Goal: Task Accomplishment & Management: Complete application form

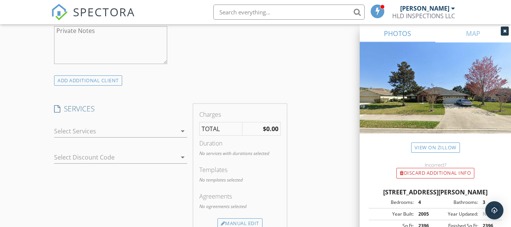
scroll to position [568, 0]
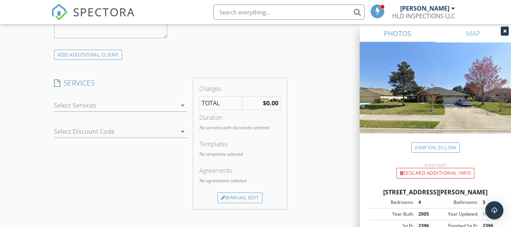
click at [183, 110] on icon "arrow_drop_down" at bounding box center [182, 105] width 9 height 9
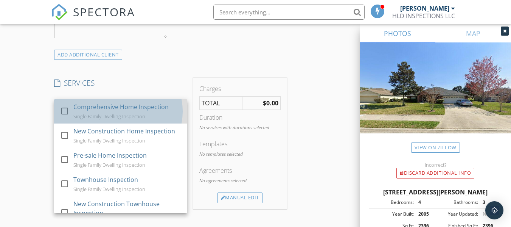
click at [150, 119] on div "Comprehensive Home Inspection Single Family Dwelling Inspection" at bounding box center [127, 111] width 108 height 24
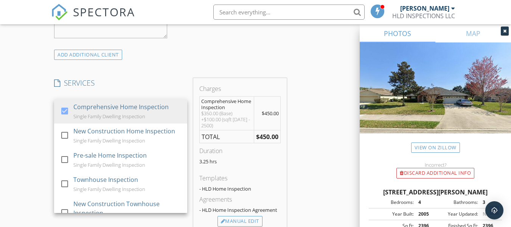
click at [159, 88] on h4 "SERVICES" at bounding box center [120, 83] width 133 height 10
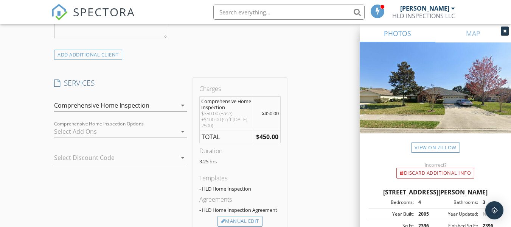
click at [152, 137] on div at bounding box center [115, 131] width 123 height 12
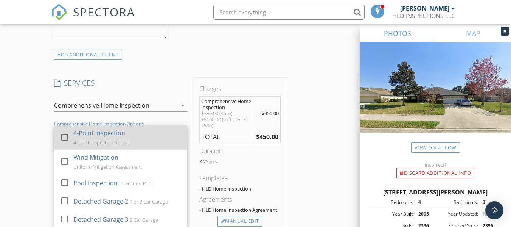
click at [151, 140] on div "4-Point Inspection 4-point Inspection Report" at bounding box center [127, 137] width 108 height 24
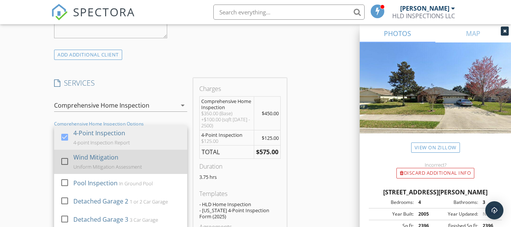
click at [140, 163] on div "Wind Mitigation Uniform Mitigation Assessment" at bounding box center [127, 162] width 108 height 24
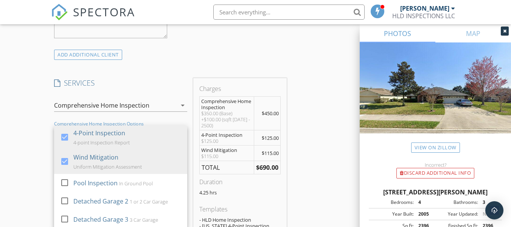
click at [193, 67] on div "INSPECTOR(S) check_box Hector L Dominguez PRIMARY Hector L Dominguez arrow_drop…" at bounding box center [170, 195] width 238 height 1351
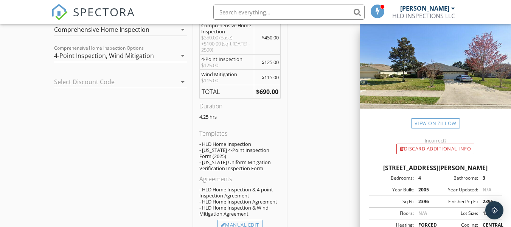
scroll to position [0, 0]
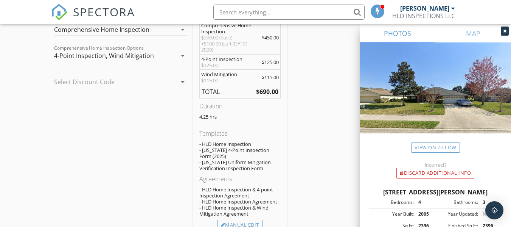
click at [183, 86] on icon "arrow_drop_down" at bounding box center [182, 81] width 9 height 9
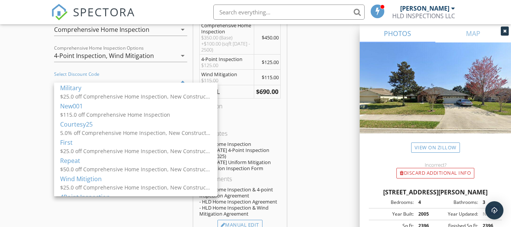
click at [306, 125] on div "INSPECTOR(S) check_box Hector L Dominguez PRIMARY Hector L Dominguez arrow_drop…" at bounding box center [255, 142] width 409 height 1396
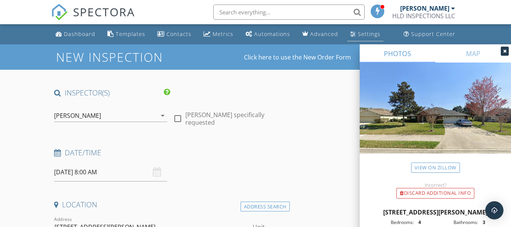
click at [352, 35] on link "Settings" at bounding box center [366, 34] width 36 height 14
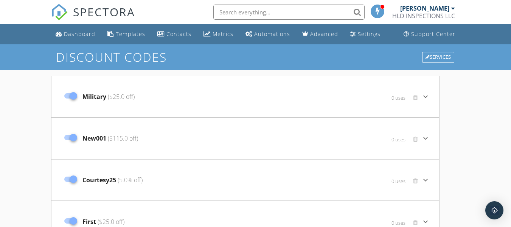
click at [125, 142] on span "New001 ($115.0 off)" at bounding box center [111, 138] width 56 height 9
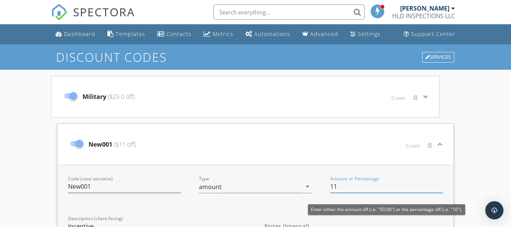
type input "1"
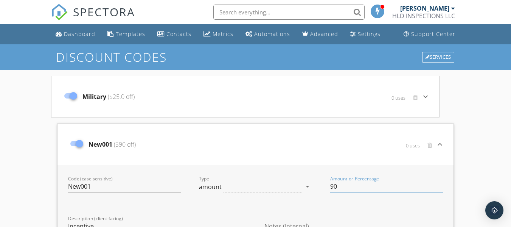
type input "90"
click at [189, 164] on div "New001 ($90 off) 0 uses keyboard_arrow_down" at bounding box center [256, 144] width 396 height 41
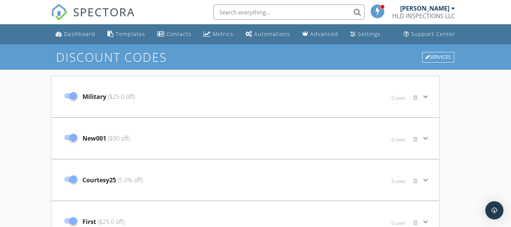
click at [133, 143] on div "New001 ($90 off)" at bounding box center [181, 138] width 240 height 32
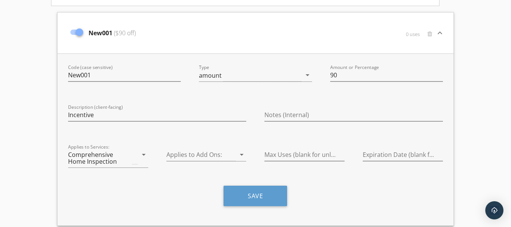
scroll to position [189, 0]
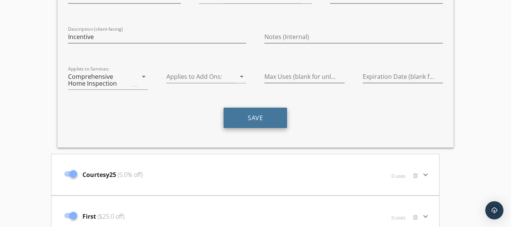
click at [255, 129] on div "Save" at bounding box center [255, 121] width 393 height 26
click at [258, 117] on button "Save" at bounding box center [256, 118] width 64 height 20
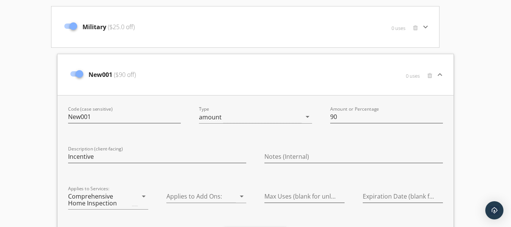
scroll to position [76, 0]
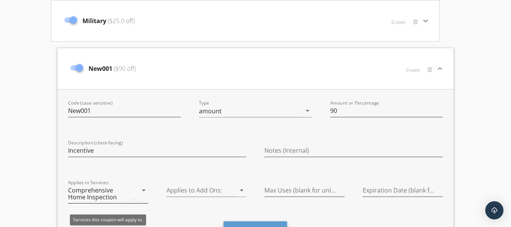
click at [143, 191] on icon "arrow_drop_down" at bounding box center [143, 189] width 9 height 9
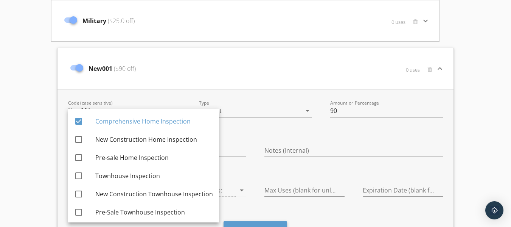
click at [205, 64] on div "New001 ($90 off)" at bounding box center [190, 69] width 246 height 32
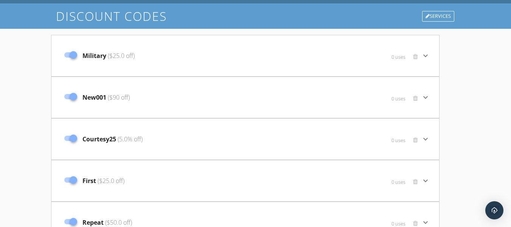
scroll to position [0, 0]
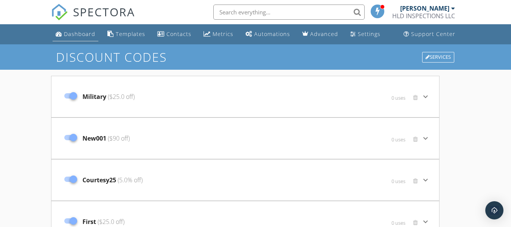
click at [79, 33] on div "Dashboard" at bounding box center [79, 33] width 31 height 7
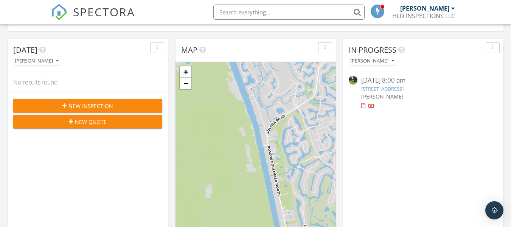
scroll to position [76, 0]
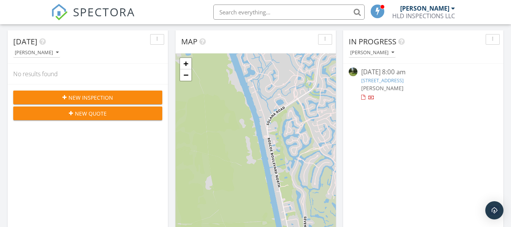
click at [109, 96] on span "New Inspection" at bounding box center [91, 98] width 45 height 8
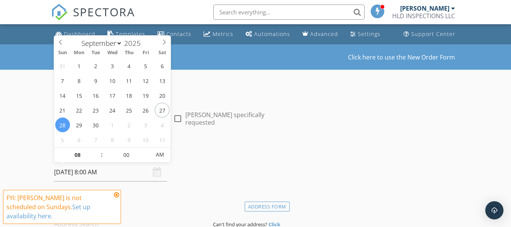
click at [95, 177] on input "[DATE] 8:00 AM" at bounding box center [110, 172] width 113 height 19
type input "[DATE] 8:00 AM"
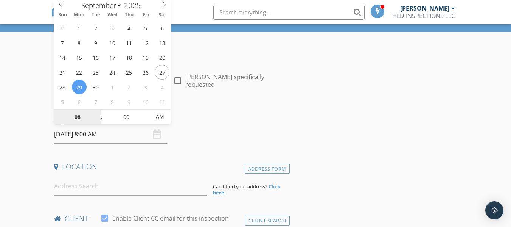
scroll to position [76, 0]
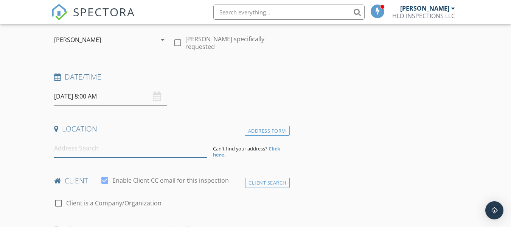
click at [84, 148] on input at bounding box center [130, 148] width 153 height 19
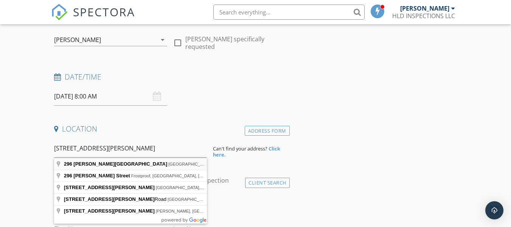
type input "296 John's Creek Parkway, St. Augustine, FL, USA"
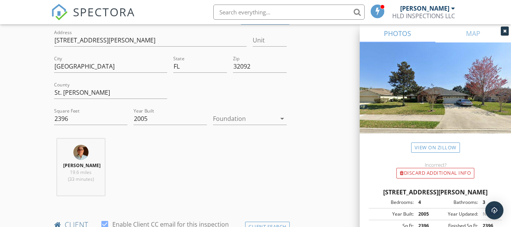
scroll to position [189, 0]
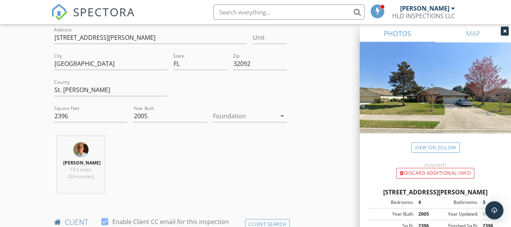
click at [284, 116] on icon "arrow_drop_down" at bounding box center [282, 115] width 9 height 9
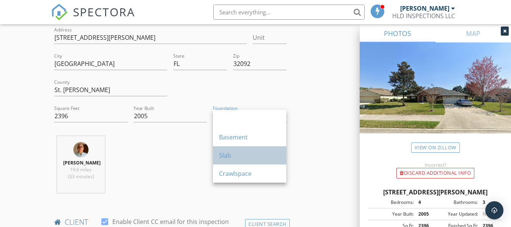
click at [246, 153] on div "Slab" at bounding box center [249, 155] width 61 height 9
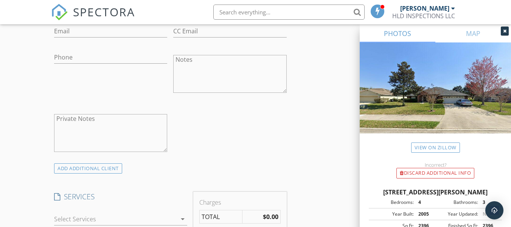
scroll to position [492, 0]
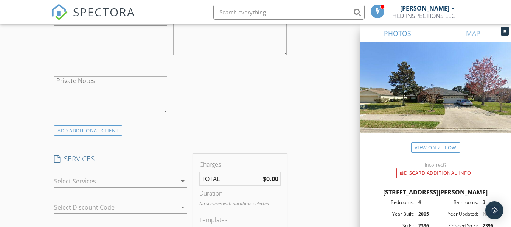
click at [184, 185] on icon "arrow_drop_down" at bounding box center [182, 180] width 9 height 9
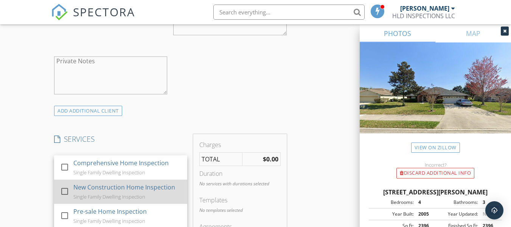
scroll to position [530, 0]
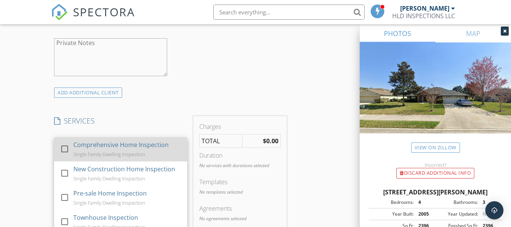
click at [64, 155] on div at bounding box center [64, 148] width 13 height 13
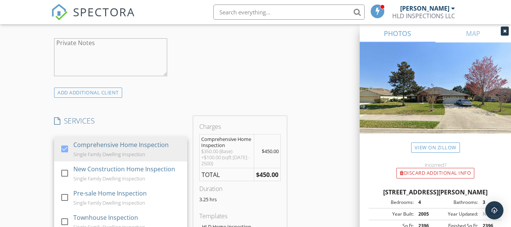
click at [37, 163] on div "New Inspection Click here to use the New Order Form INSPECTOR(S) check_box Hect…" at bounding box center [255, 203] width 511 height 1378
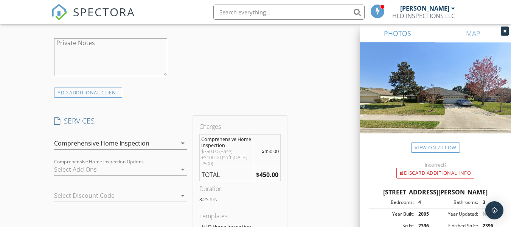
click at [99, 175] on div at bounding box center [115, 169] width 123 height 12
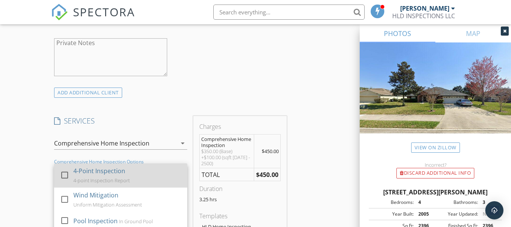
click at [97, 175] on div "4-Point Inspection" at bounding box center [99, 170] width 52 height 9
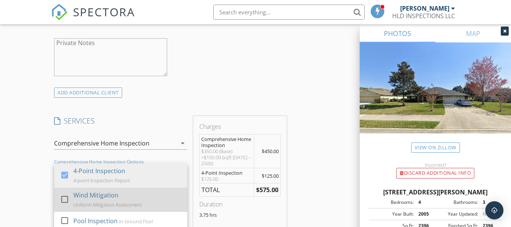
click at [85, 200] on div "Wind Mitigation" at bounding box center [95, 194] width 45 height 9
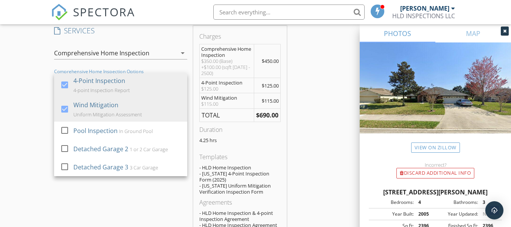
scroll to position [644, 0]
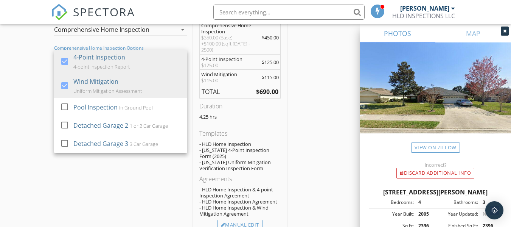
click at [126, 184] on div "SERVICES check_box Comprehensive Home Inspection Single Family Dwelling Inspect…" at bounding box center [120, 119] width 139 height 234
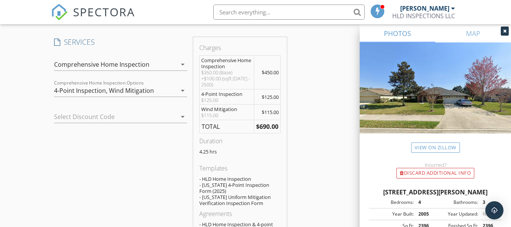
scroll to position [568, 0]
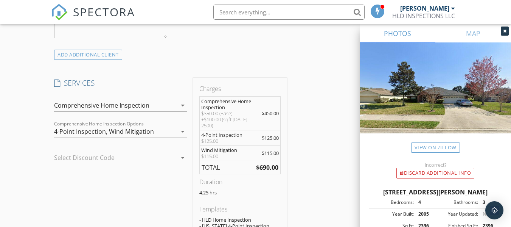
click at [109, 159] on div at bounding box center [110, 157] width 112 height 12
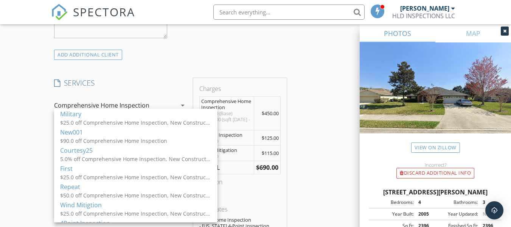
click at [104, 135] on div "New001" at bounding box center [135, 132] width 151 height 9
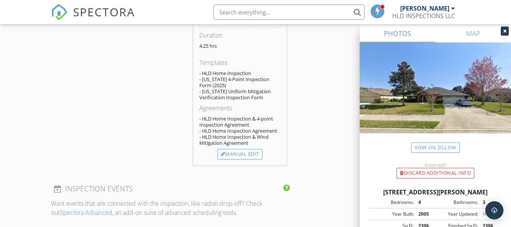
scroll to position [757, 0]
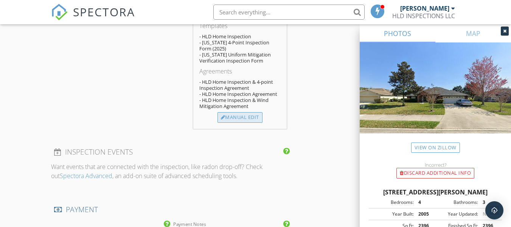
click at [234, 123] on div "Manual Edit" at bounding box center [240, 117] width 45 height 11
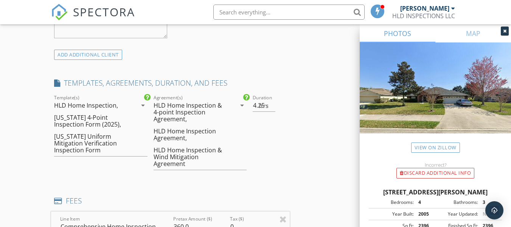
scroll to position [606, 0]
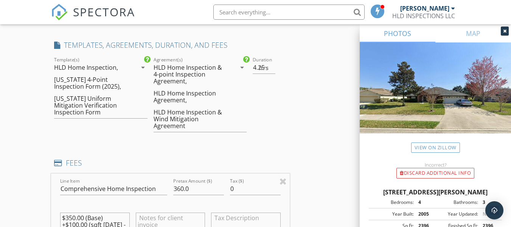
click at [207, 120] on div "HLD Home Inspection & Wind Mitigation Agreement" at bounding box center [191, 119] width 75 height 20
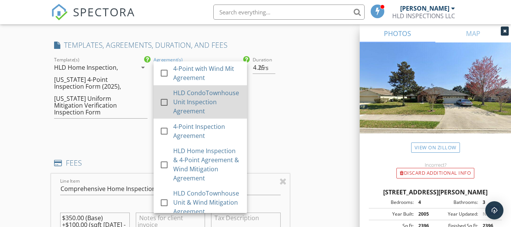
scroll to position [38, 0]
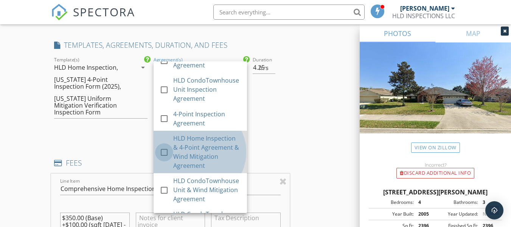
click at [165, 159] on div at bounding box center [164, 152] width 13 height 13
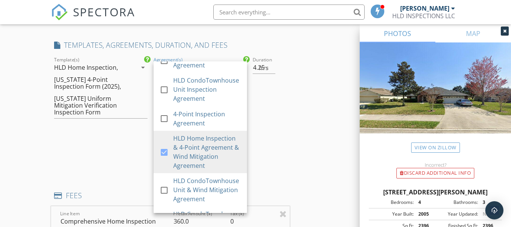
click at [264, 147] on div "Duration 4.25 hrs" at bounding box center [270, 113] width 40 height 117
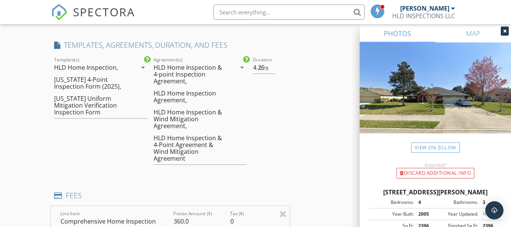
click at [199, 102] on div "HLD Home Inspection Agreement," at bounding box center [191, 97] width 75 height 14
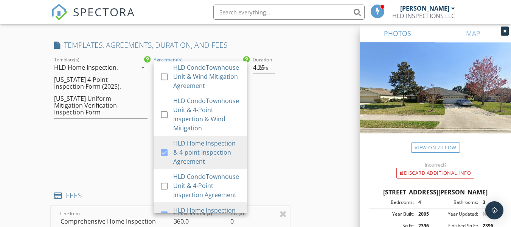
scroll to position [189, 0]
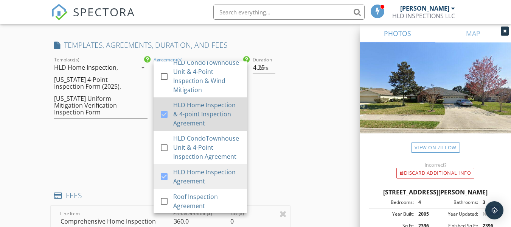
click at [166, 121] on div at bounding box center [164, 114] width 13 height 13
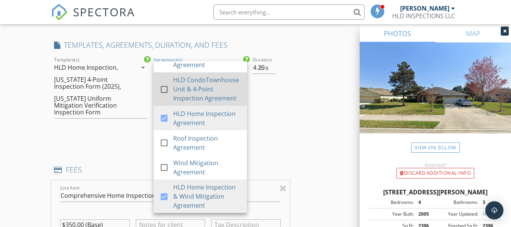
scroll to position [265, 0]
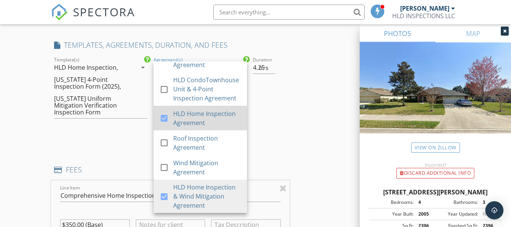
click at [166, 125] on div at bounding box center [164, 118] width 13 height 13
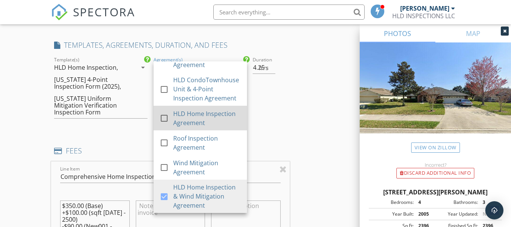
scroll to position [284, 0]
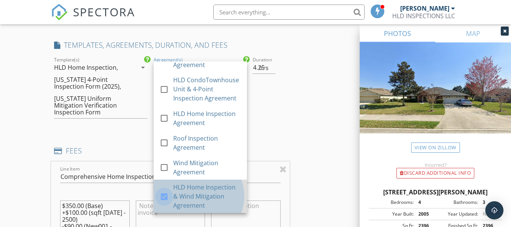
click at [163, 202] on div at bounding box center [164, 196] width 13 height 13
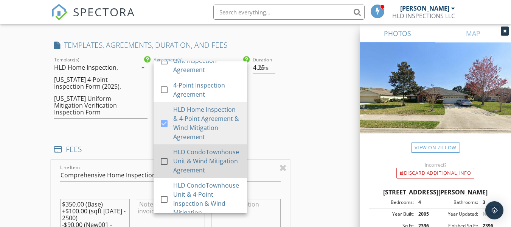
scroll to position [57, 0]
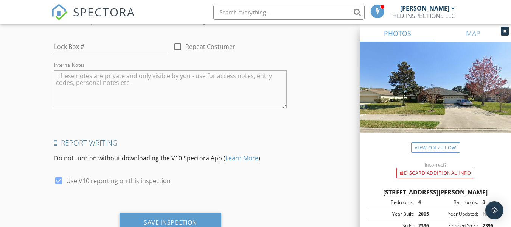
scroll to position [1514, 0]
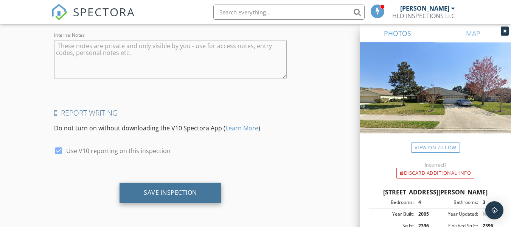
click at [203, 195] on div "Save Inspection" at bounding box center [171, 192] width 102 height 20
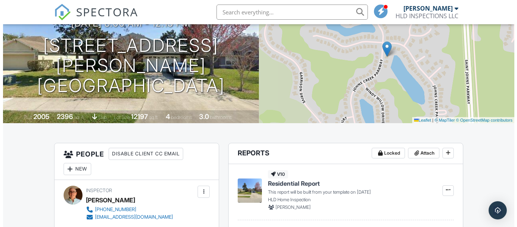
scroll to position [38, 0]
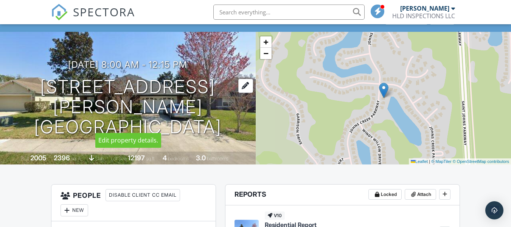
click at [244, 93] on div at bounding box center [245, 86] width 15 height 14
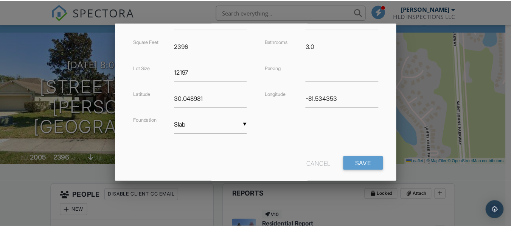
scroll to position [220, 0]
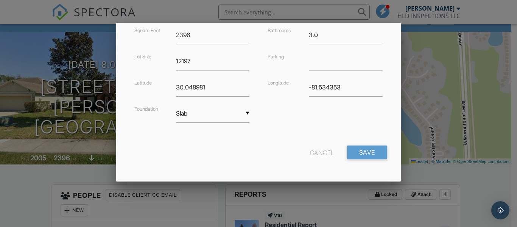
click at [313, 153] on div "Cancel" at bounding box center [322, 152] width 24 height 14
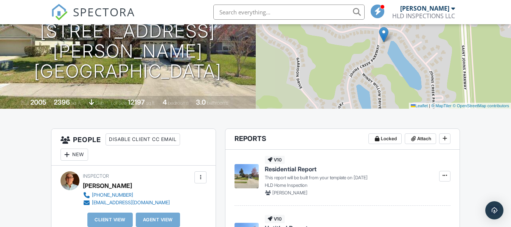
scroll to position [114, 0]
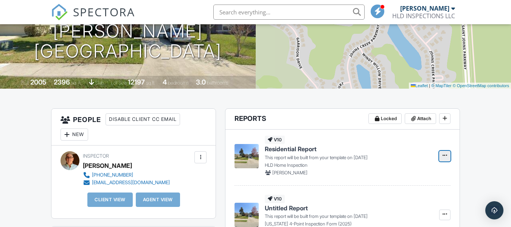
click at [443, 155] on icon at bounding box center [445, 155] width 5 height 5
click at [399, 178] on input "Build Now" at bounding box center [407, 176] width 77 height 17
click at [254, 162] on img at bounding box center [247, 156] width 24 height 24
